Goal: Check status: Check status

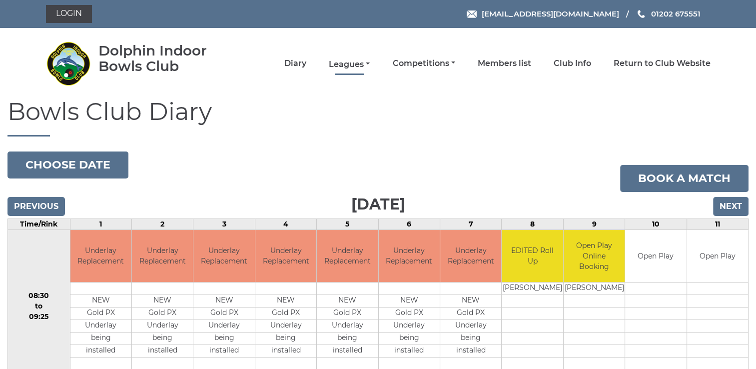
click at [348, 64] on link "Leagues" at bounding box center [349, 64] width 41 height 11
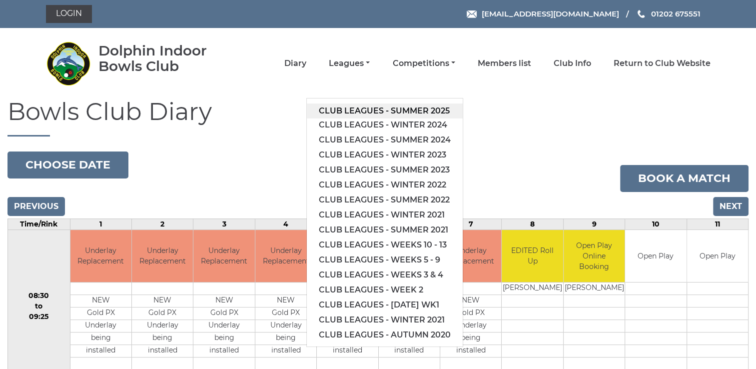
click at [370, 108] on link "Club leagues - Summer 2025" at bounding box center [385, 110] width 156 height 15
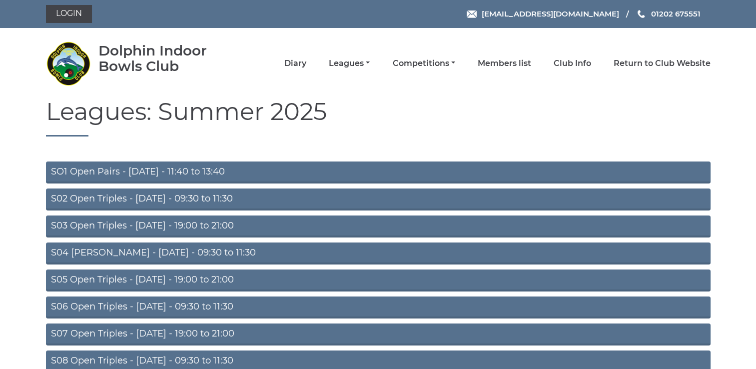
click at [162, 225] on link "S03 Open Triples - Tuesday - 19:00 to 21:00" at bounding box center [378, 226] width 665 height 22
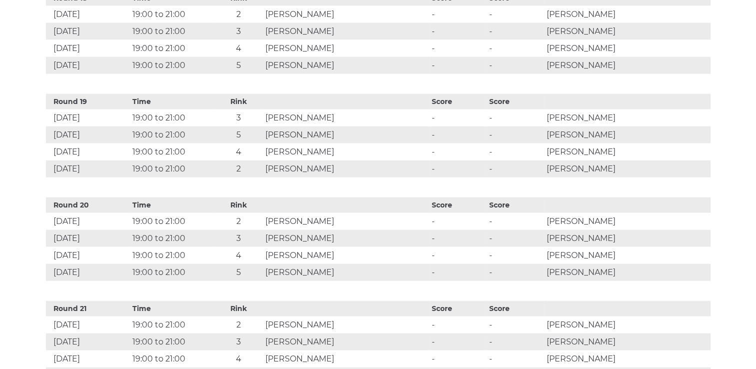
scroll to position [2279, 0]
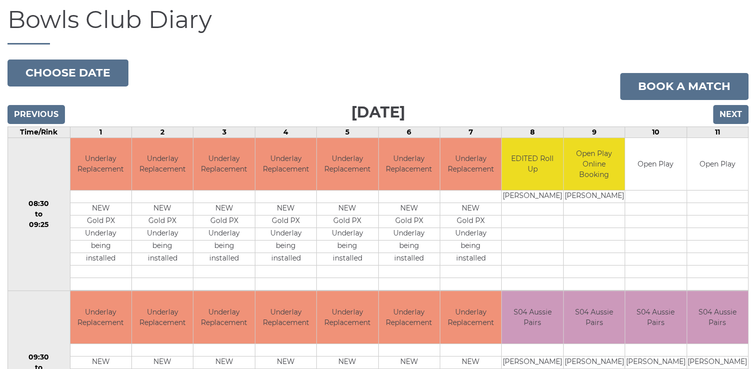
scroll to position [95, 0]
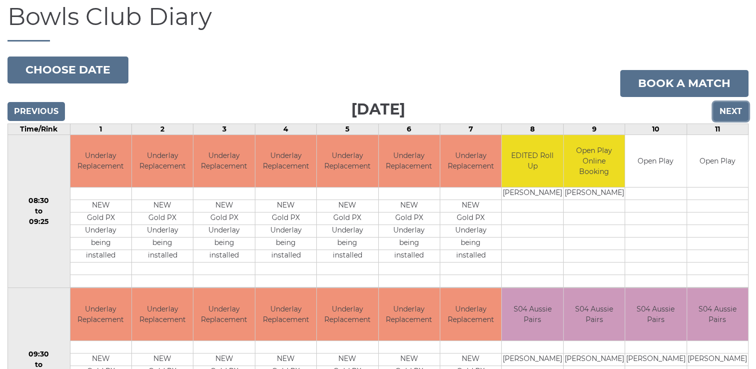
click at [728, 113] on input "Next" at bounding box center [730, 111] width 35 height 19
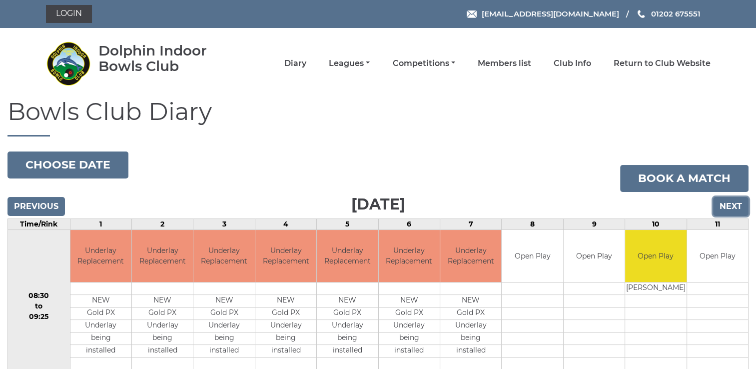
click at [734, 210] on input "Next" at bounding box center [730, 206] width 35 height 19
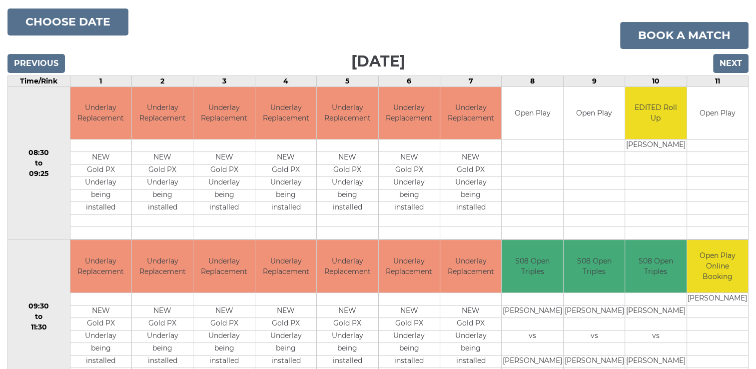
scroll to position [147, 0]
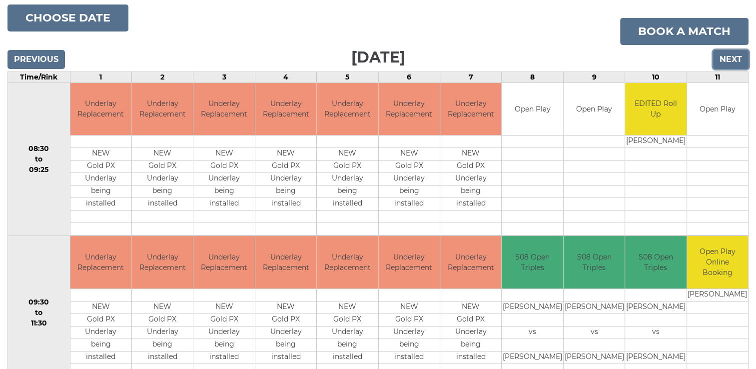
click at [731, 59] on input "Next" at bounding box center [730, 59] width 35 height 19
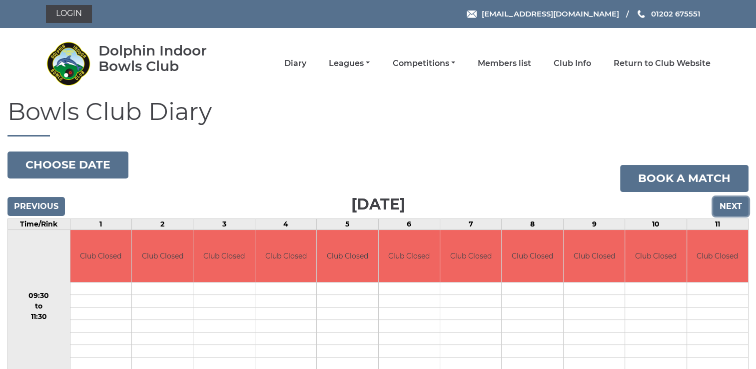
click at [736, 203] on input "Next" at bounding box center [730, 206] width 35 height 19
click at [736, 202] on input "Next" at bounding box center [730, 206] width 35 height 19
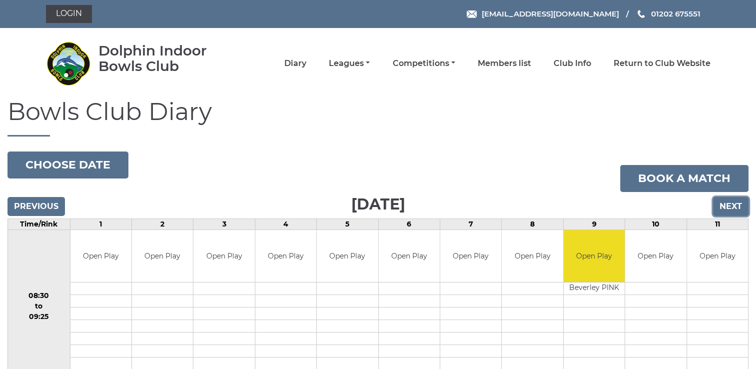
click at [736, 202] on input "Next" at bounding box center [730, 206] width 35 height 19
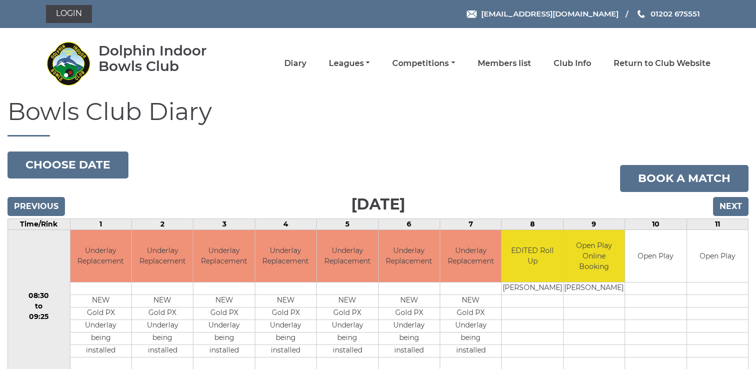
scroll to position [95, 0]
